Goal: Transaction & Acquisition: Purchase product/service

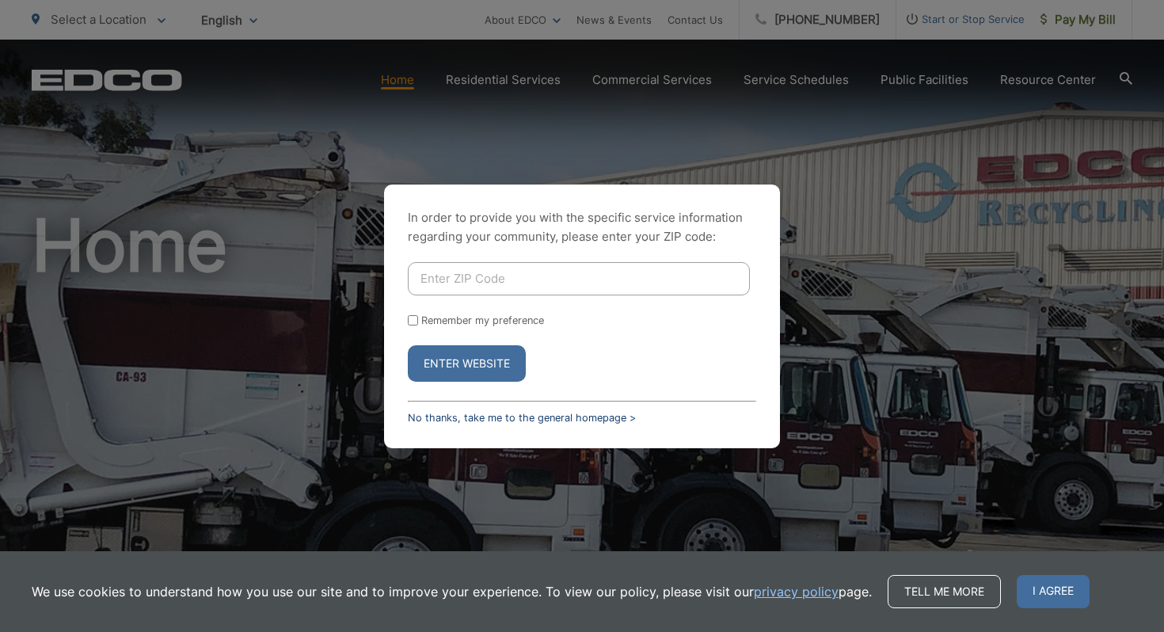
click at [427, 414] on link "No thanks, take me to the general homepage >" at bounding box center [522, 418] width 228 height 12
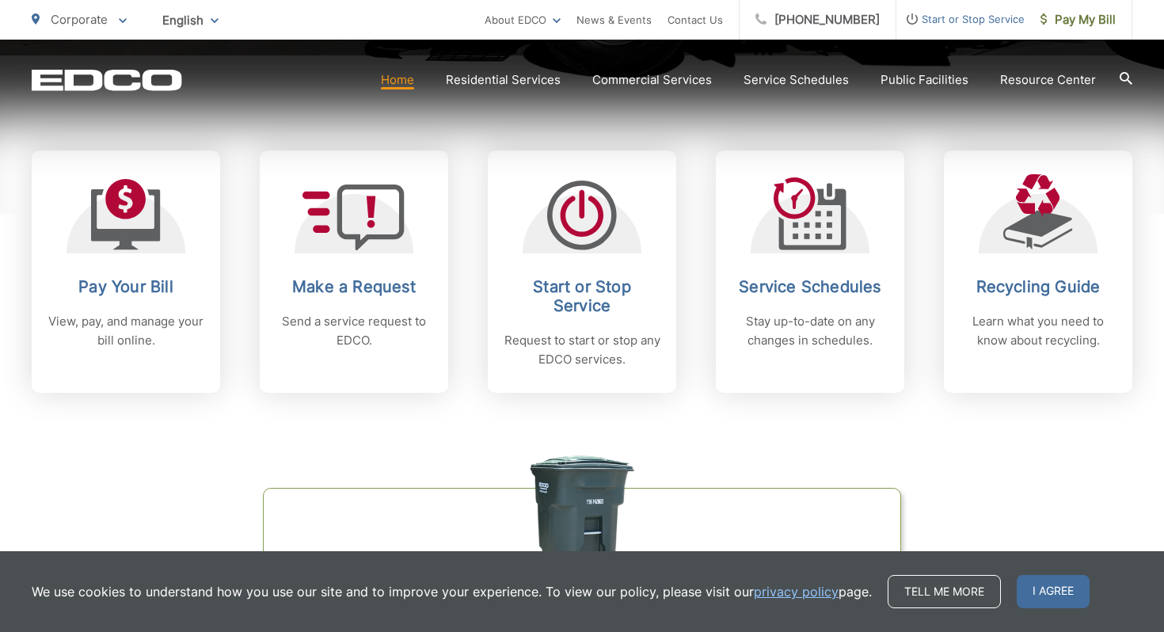
scroll to position [651, 0]
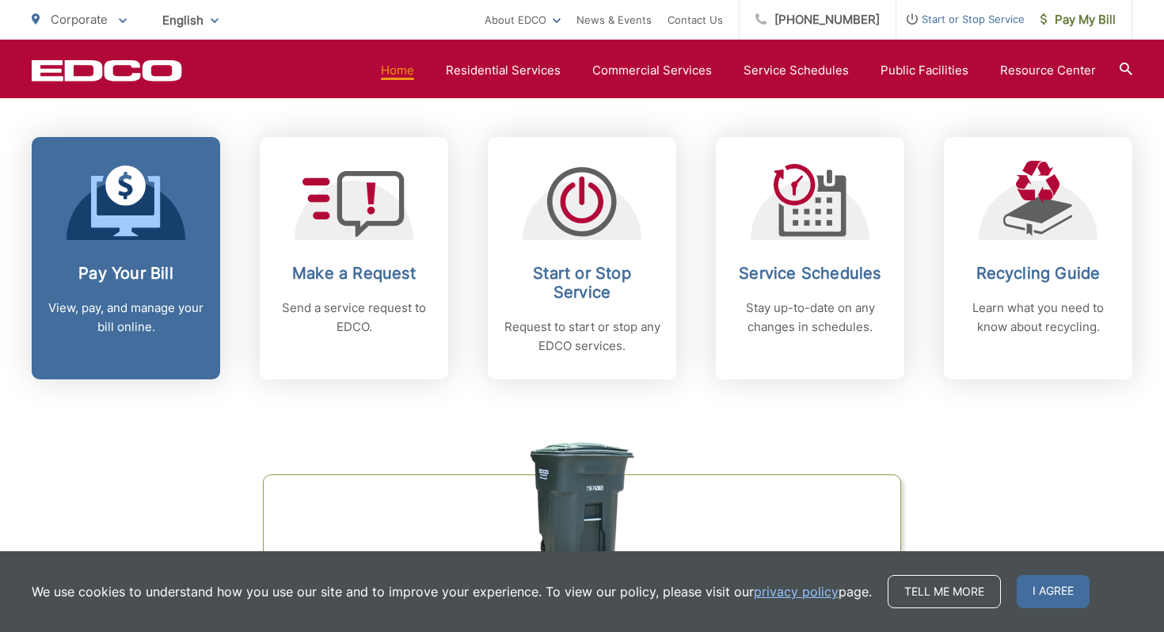
click at [174, 280] on h2 "Pay Your Bill" at bounding box center [126, 273] width 157 height 19
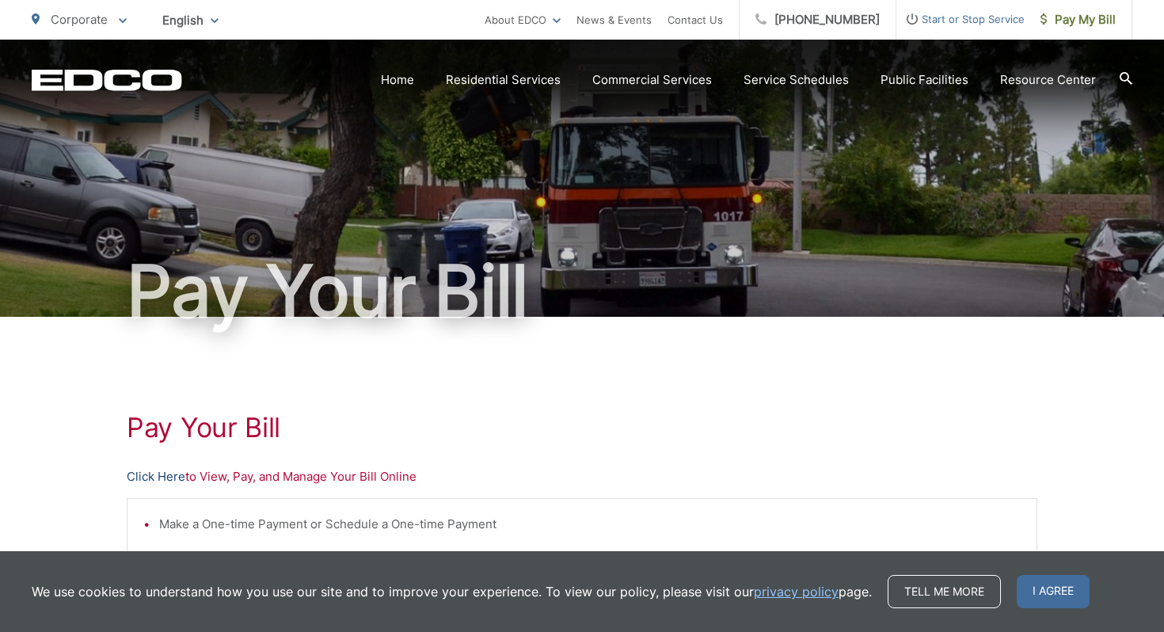
click at [162, 473] on link "Click Here" at bounding box center [156, 476] width 59 height 19
